Goal: Navigation & Orientation: Go to known website

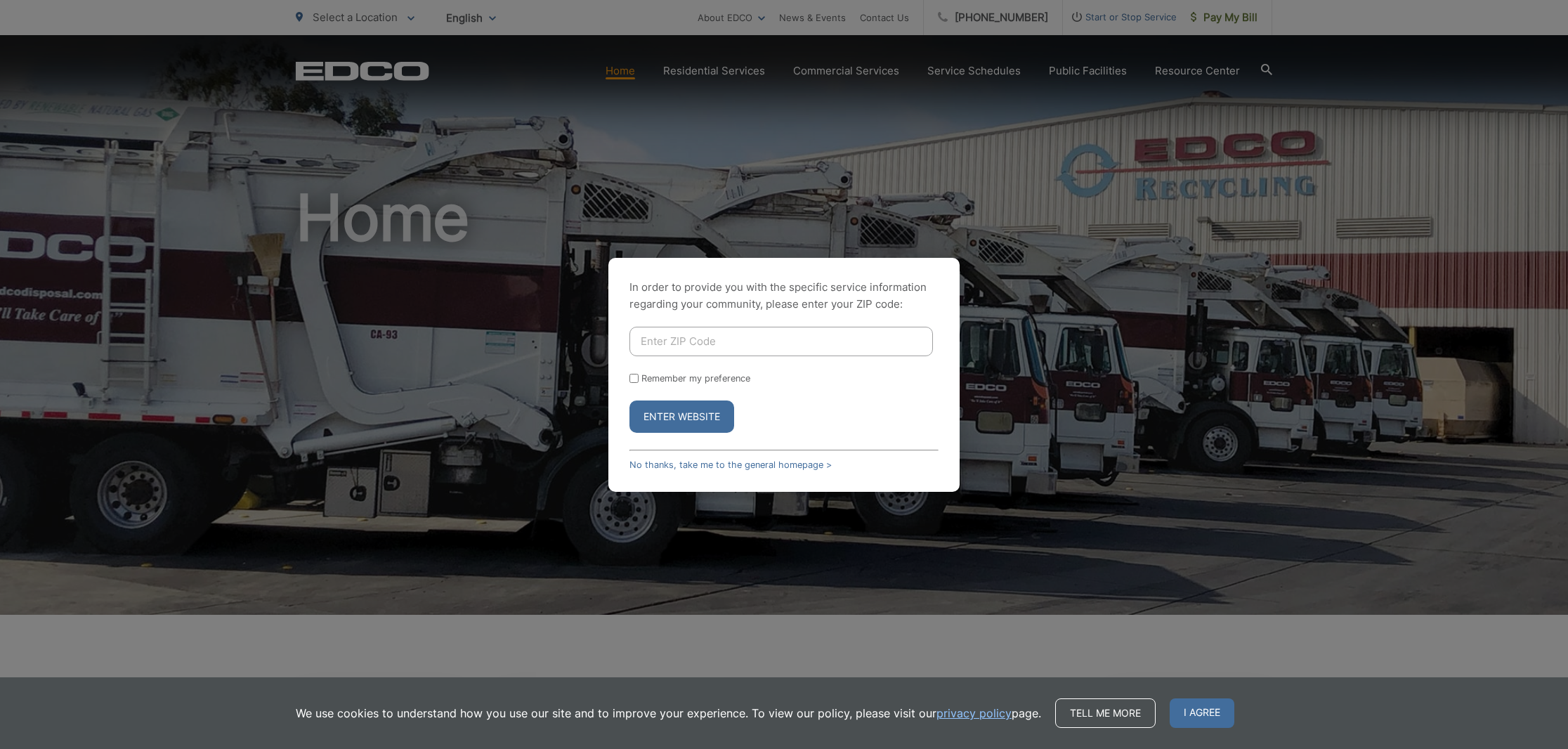
click at [742, 342] on input "Enter ZIP Code" at bounding box center [781, 341] width 303 height 30
click at [728, 342] on input "92024-7270" at bounding box center [781, 341] width 303 height 30
type input "92024"
click at [887, 393] on form "92024 Remember my preference Enter Website" at bounding box center [784, 380] width 309 height 106
click at [635, 378] on input "Remember my preference" at bounding box center [634, 378] width 10 height 10
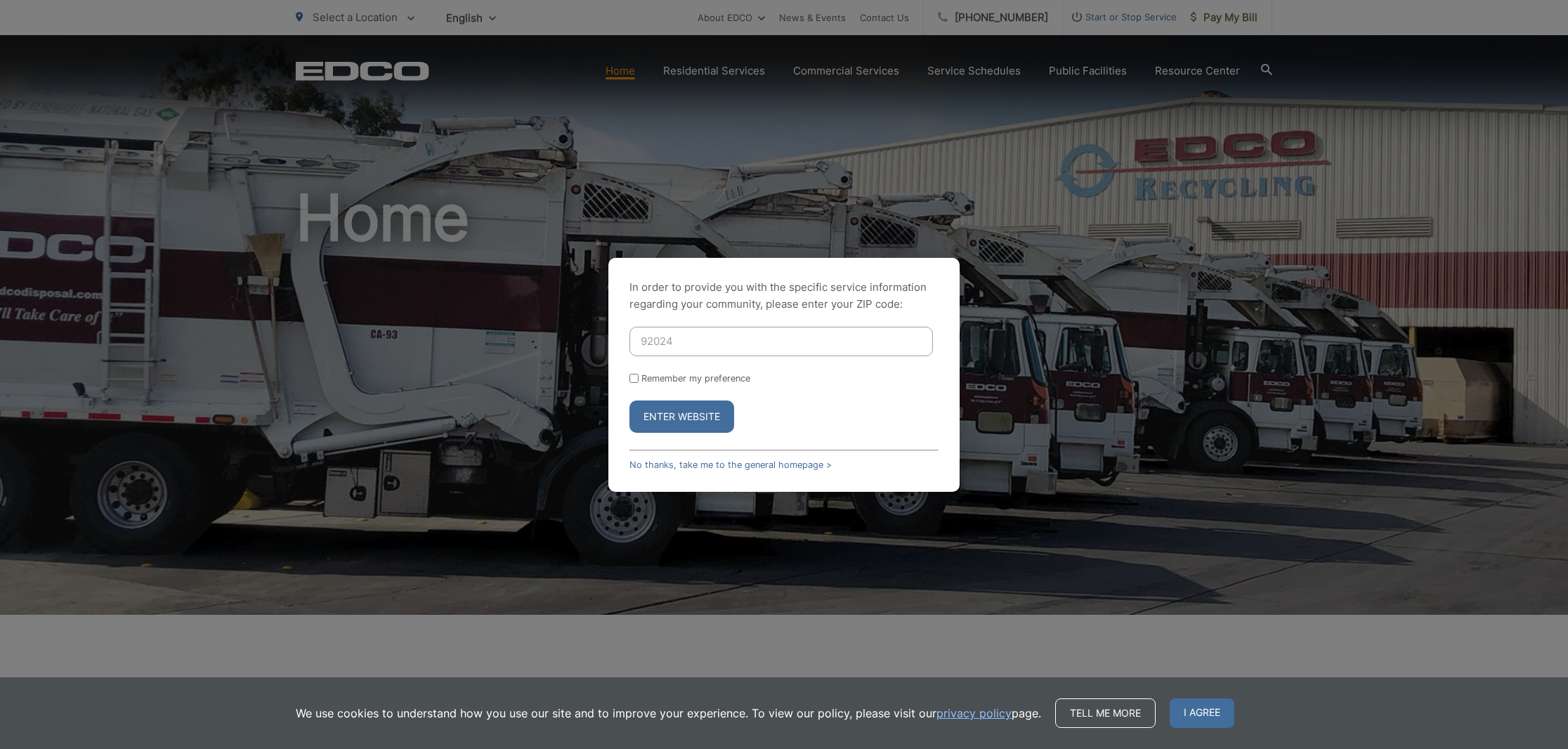
checkbox input "true"
click at [688, 414] on button "Enter Website" at bounding box center [681, 416] width 104 height 32
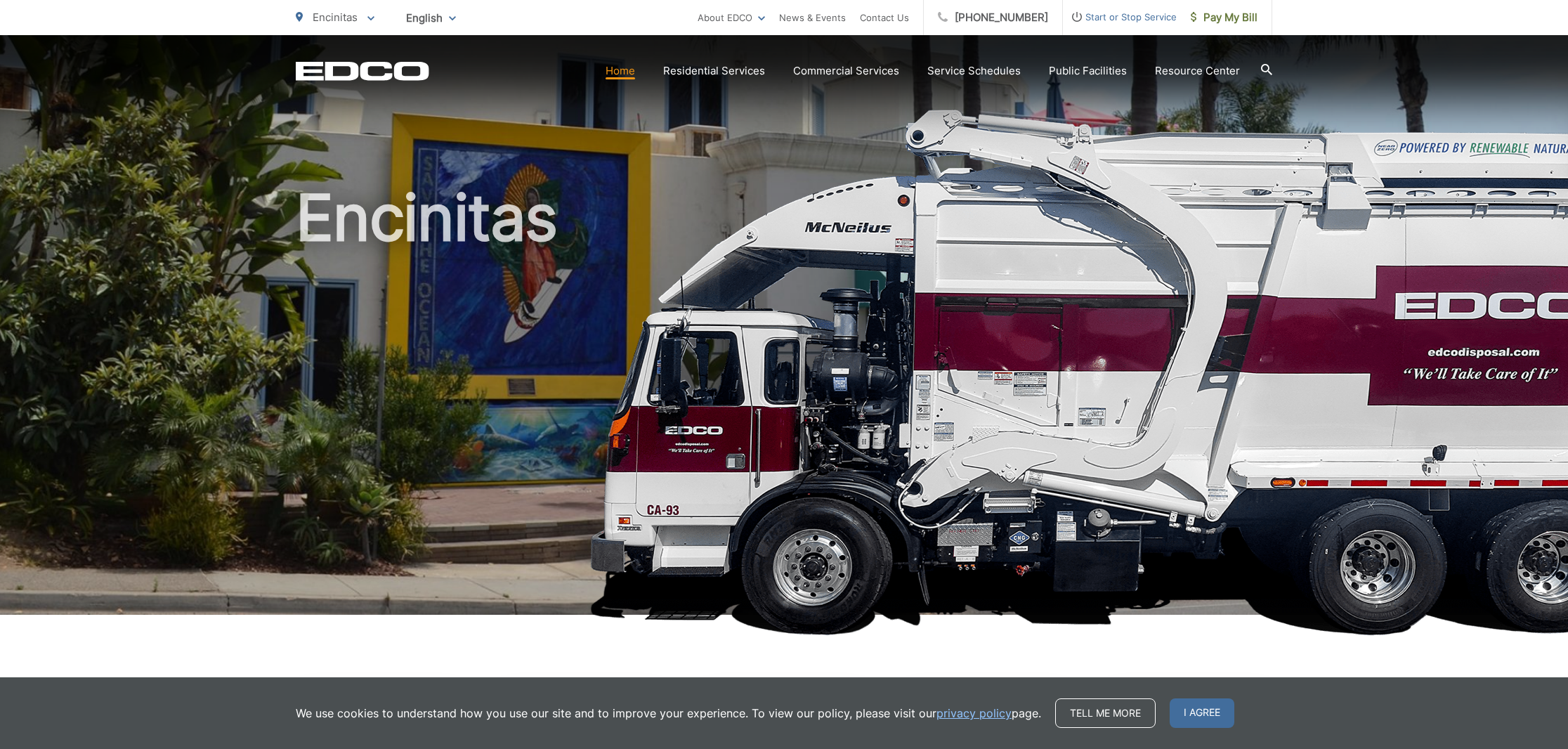
click at [1200, 714] on span "I agree" at bounding box center [1202, 713] width 64 height 30
